Goal: Task Accomplishment & Management: Use online tool/utility

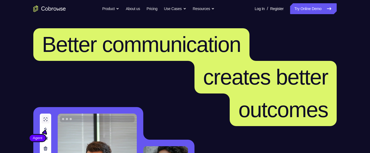
click at [317, 10] on link "Try Online Demo" at bounding box center [313, 8] width 47 height 11
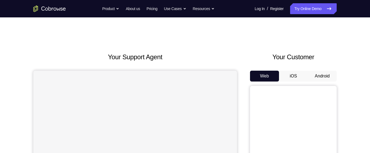
click at [318, 77] on button "Android" at bounding box center [322, 76] width 29 height 11
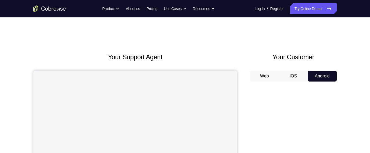
click at [264, 73] on button "Web" at bounding box center [264, 76] width 29 height 11
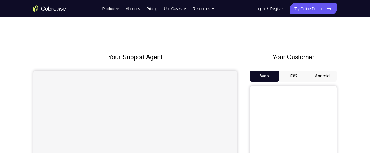
click at [323, 75] on button "Android" at bounding box center [322, 76] width 29 height 11
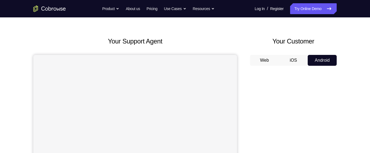
scroll to position [15, 0]
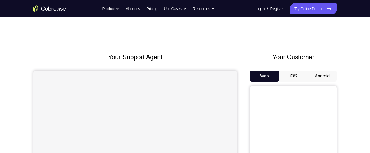
click at [328, 77] on button "Android" at bounding box center [322, 76] width 29 height 11
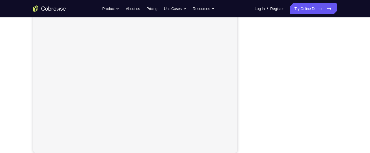
scroll to position [101, 0]
click at [339, 92] on div "Your Support Agent Your Customer Web iOS Android Next Steps We’d be happy to gi…" at bounding box center [185, 96] width 347 height 358
